Goal: Book appointment/travel/reservation

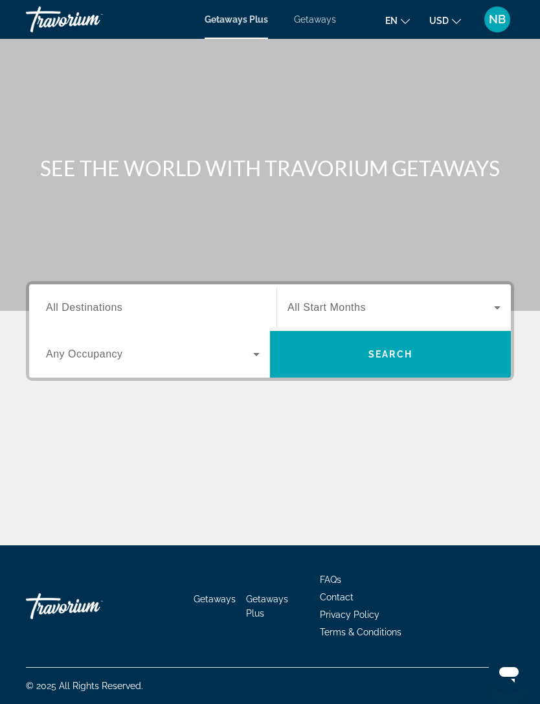
click at [260, 354] on icon "Search widget" at bounding box center [257, 355] width 16 height 16
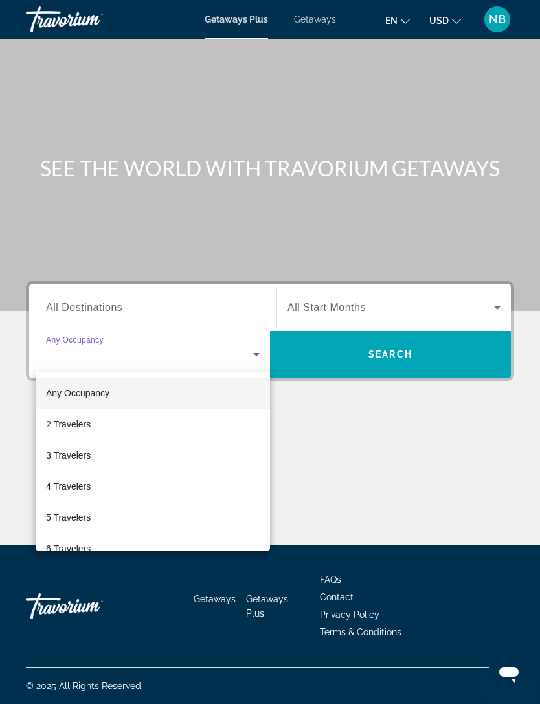
scroll to position [41, 0]
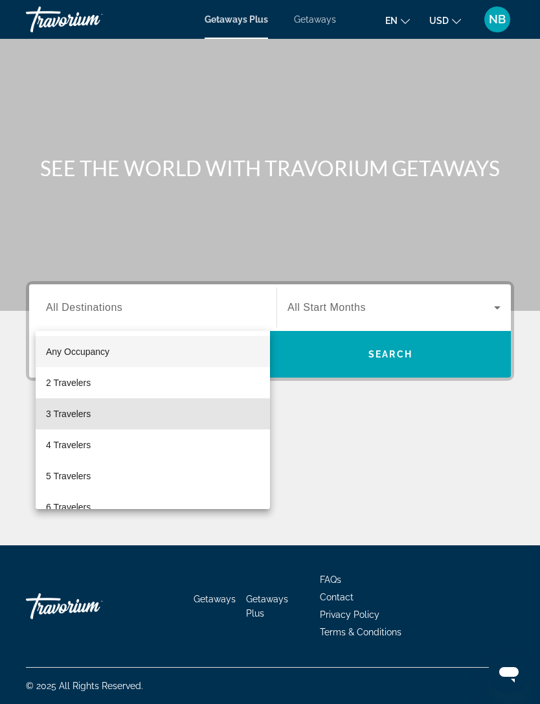
click at [78, 409] on span "3 Travelers" at bounding box center [68, 414] width 45 height 16
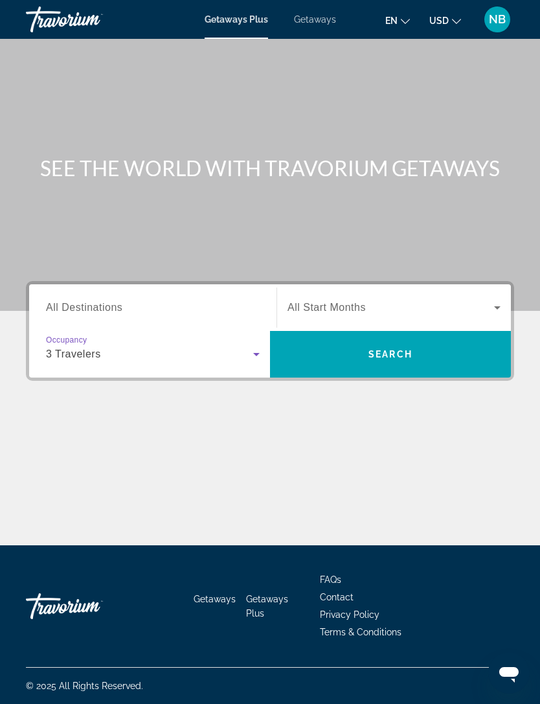
click at [145, 301] on input "Destination All Destinations" at bounding box center [153, 309] width 214 height 16
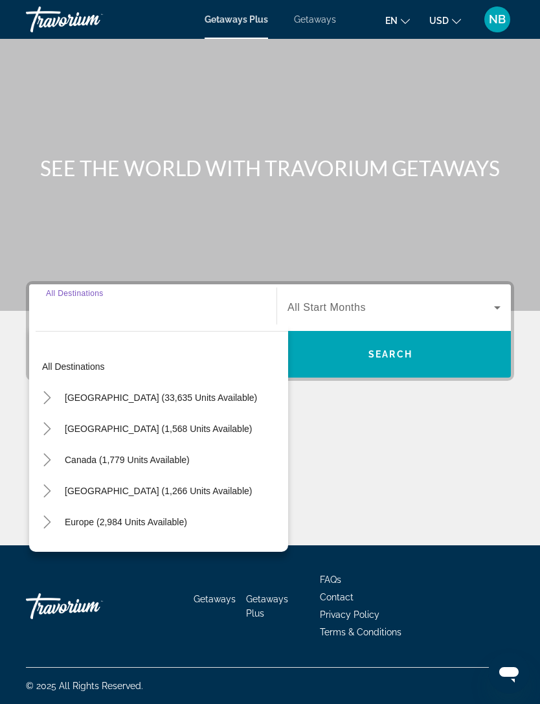
click at [152, 393] on span "[GEOGRAPHIC_DATA] (33,635 units available)" at bounding box center [161, 398] width 192 height 10
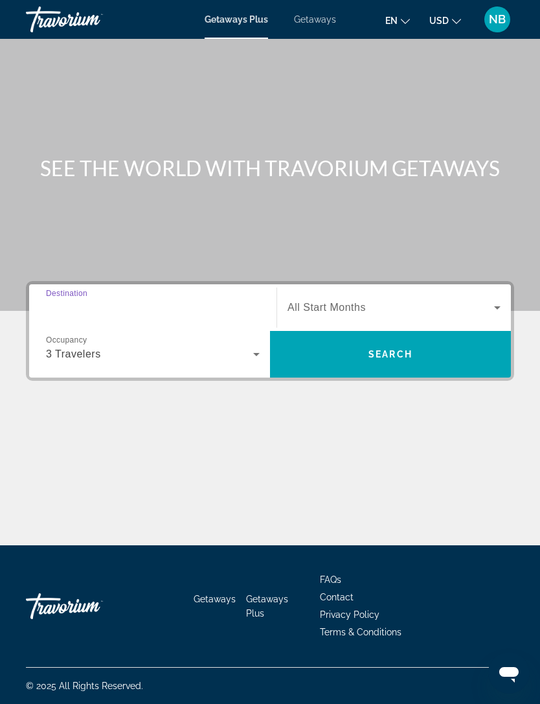
type input "**********"
click at [498, 306] on icon "Search widget" at bounding box center [497, 307] width 6 height 3
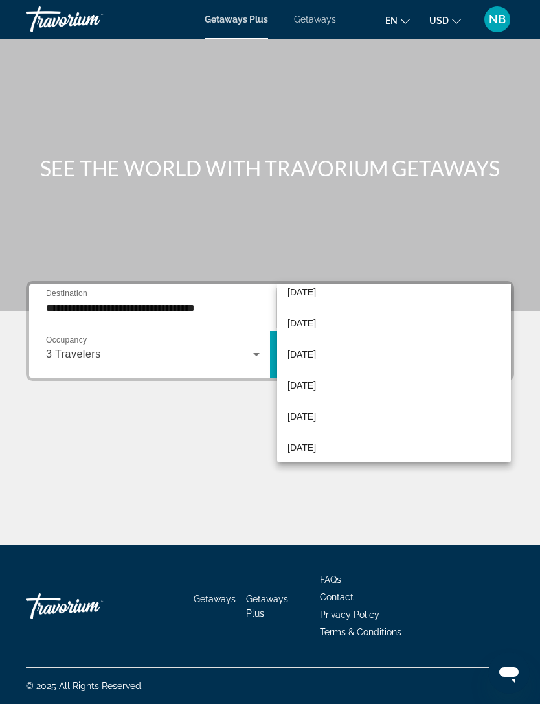
scroll to position [107, 0]
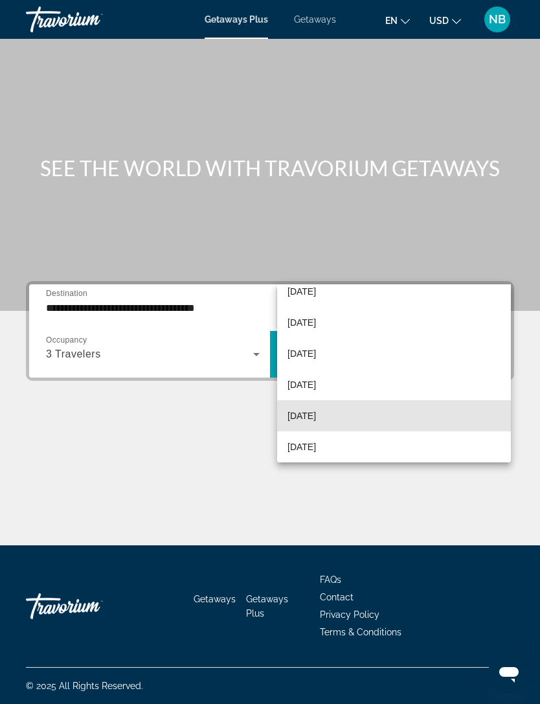
click at [306, 417] on span "[DATE]" at bounding box center [302, 416] width 29 height 16
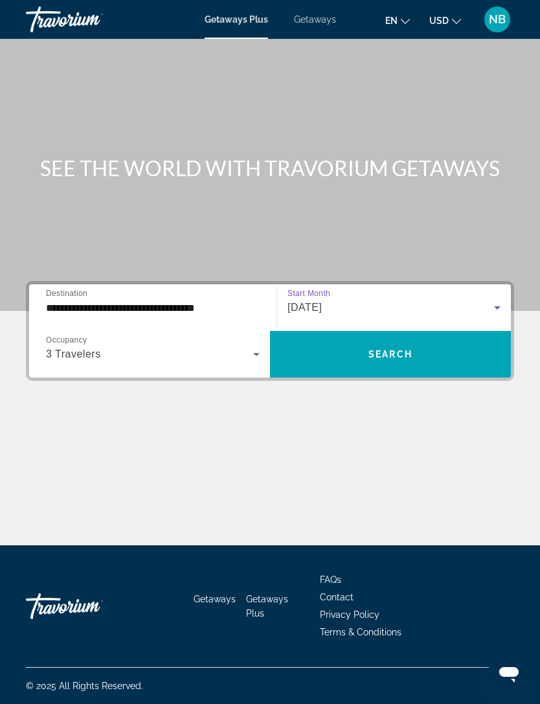
click at [370, 349] on span "Search" at bounding box center [391, 354] width 44 height 10
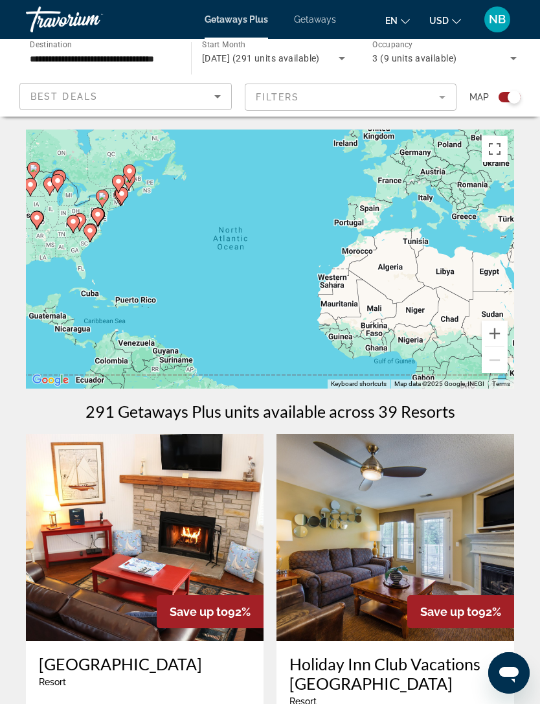
click at [443, 95] on mat-form-field "Filters" at bounding box center [351, 97] width 212 height 27
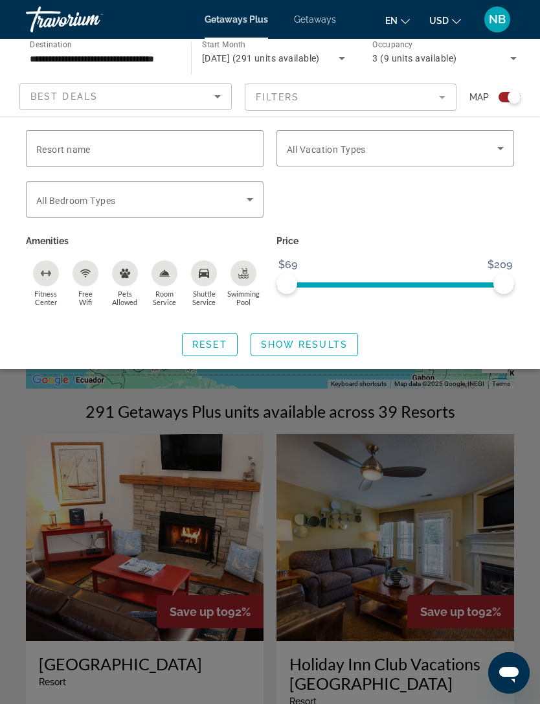
click at [500, 148] on icon "Search widget" at bounding box center [500, 148] width 6 height 3
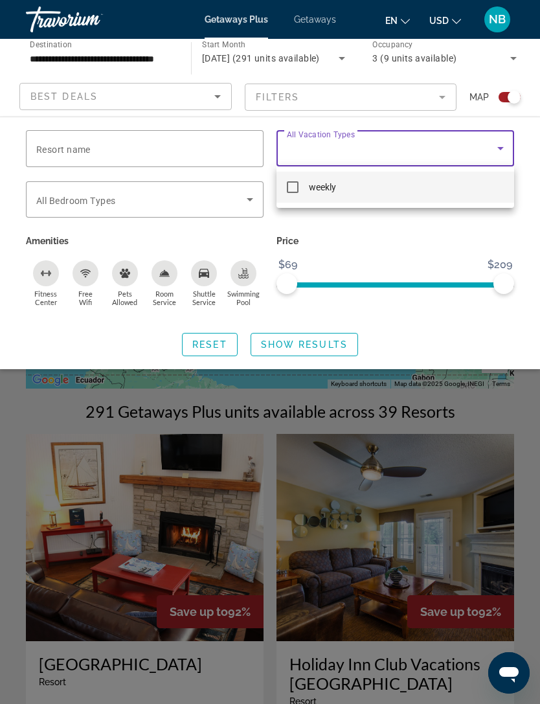
click at [505, 144] on div at bounding box center [270, 352] width 540 height 704
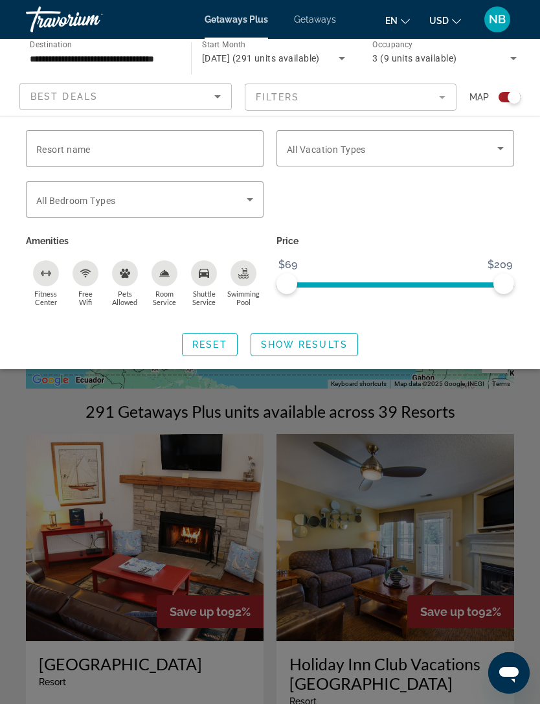
click at [216, 94] on icon "Sort by" at bounding box center [218, 97] width 16 height 16
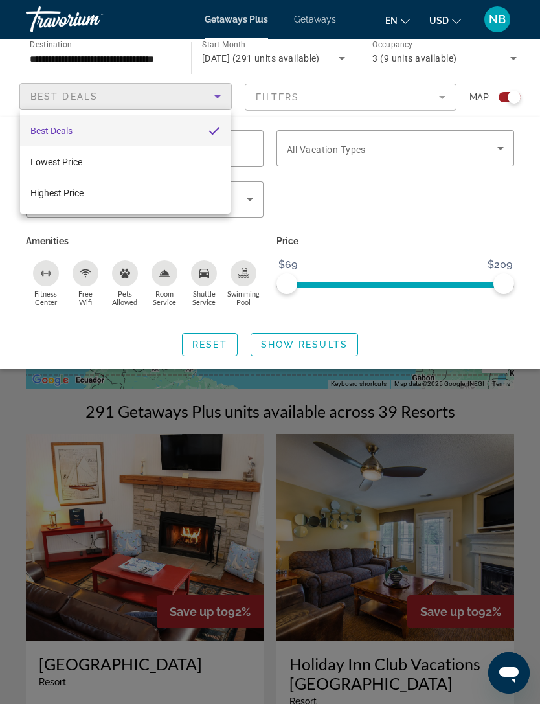
click at [264, 19] on div at bounding box center [270, 352] width 540 height 704
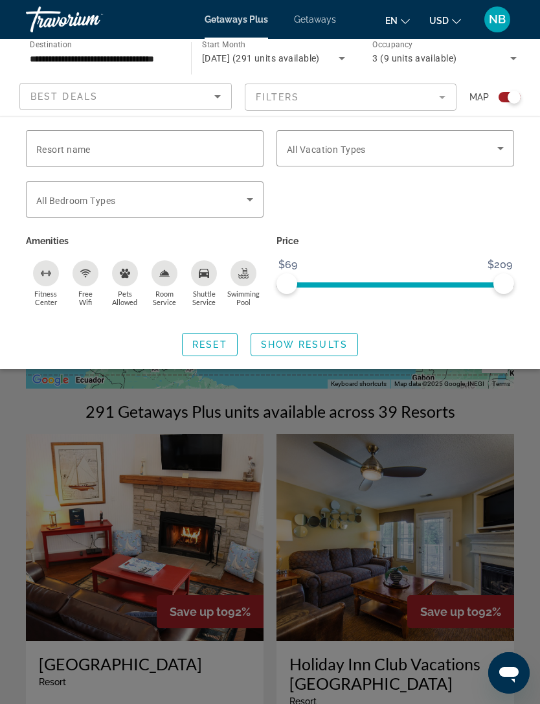
click at [322, 14] on span "Getaways" at bounding box center [315, 19] width 42 height 10
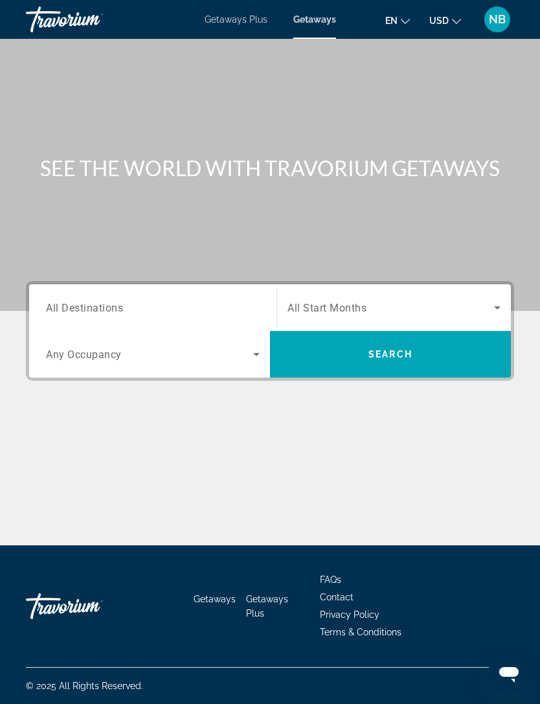
click at [147, 304] on input "Destination All Destinations" at bounding box center [153, 309] width 214 height 16
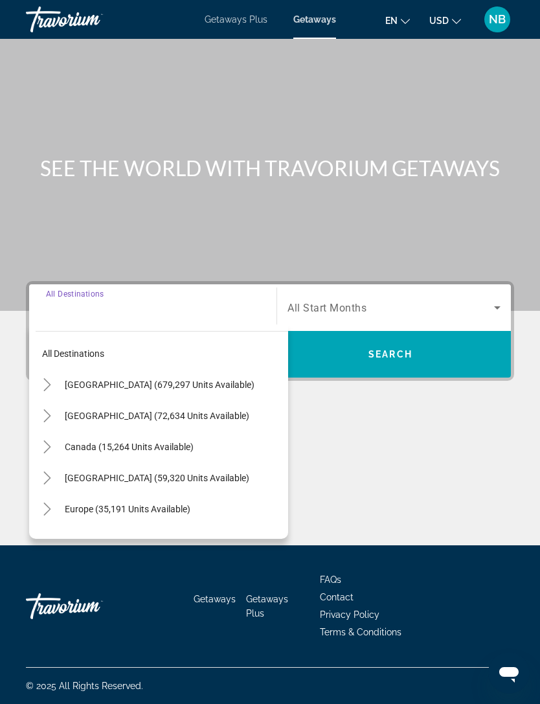
scroll to position [41, 0]
